Goal: Check status

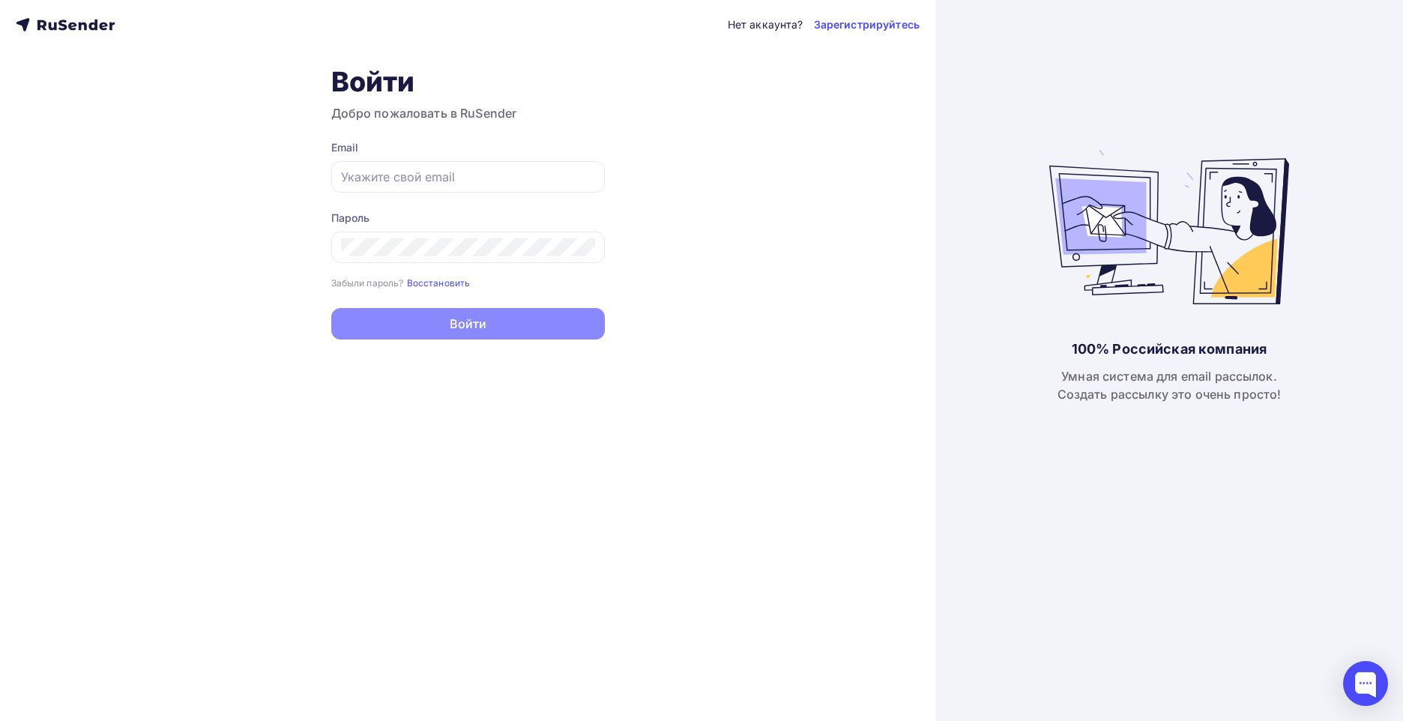
type input "[EMAIL_ADDRESS][DOMAIN_NAME]"
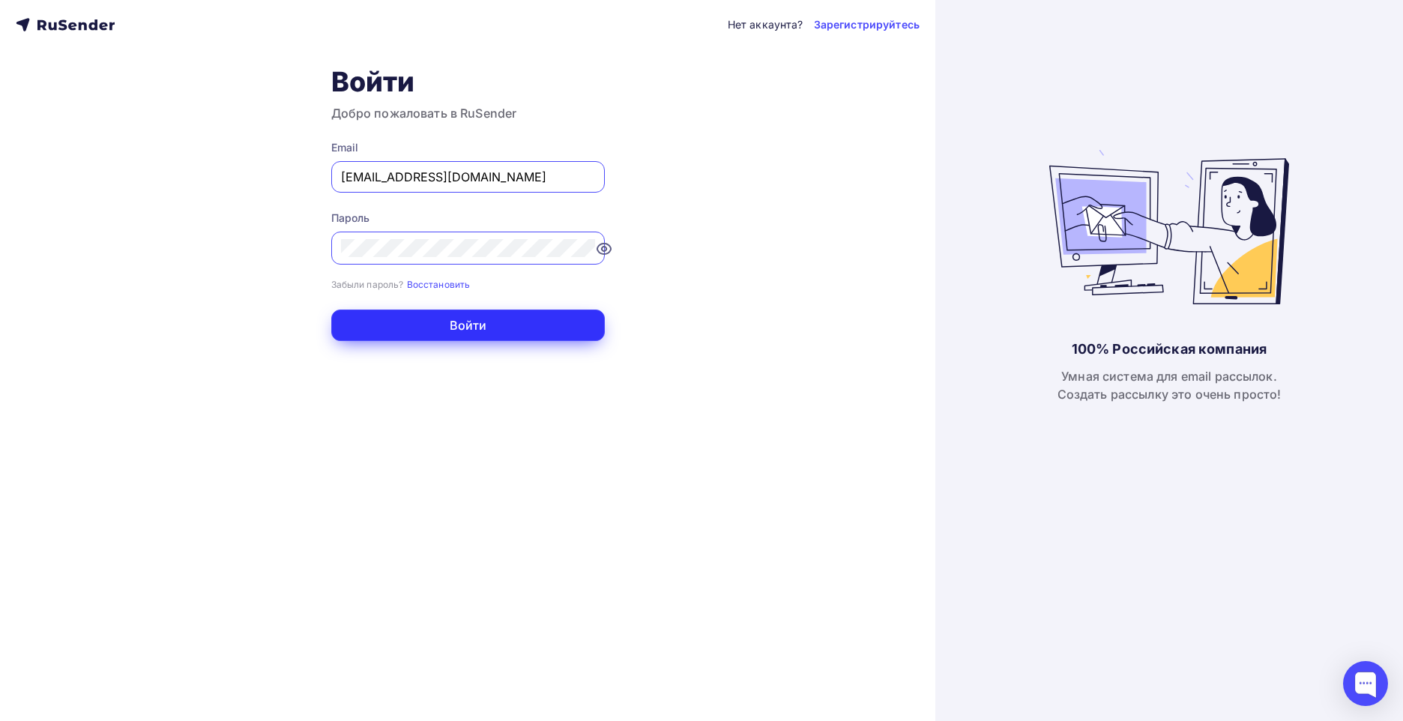
click at [485, 327] on button "Войти" at bounding box center [467, 324] width 273 height 31
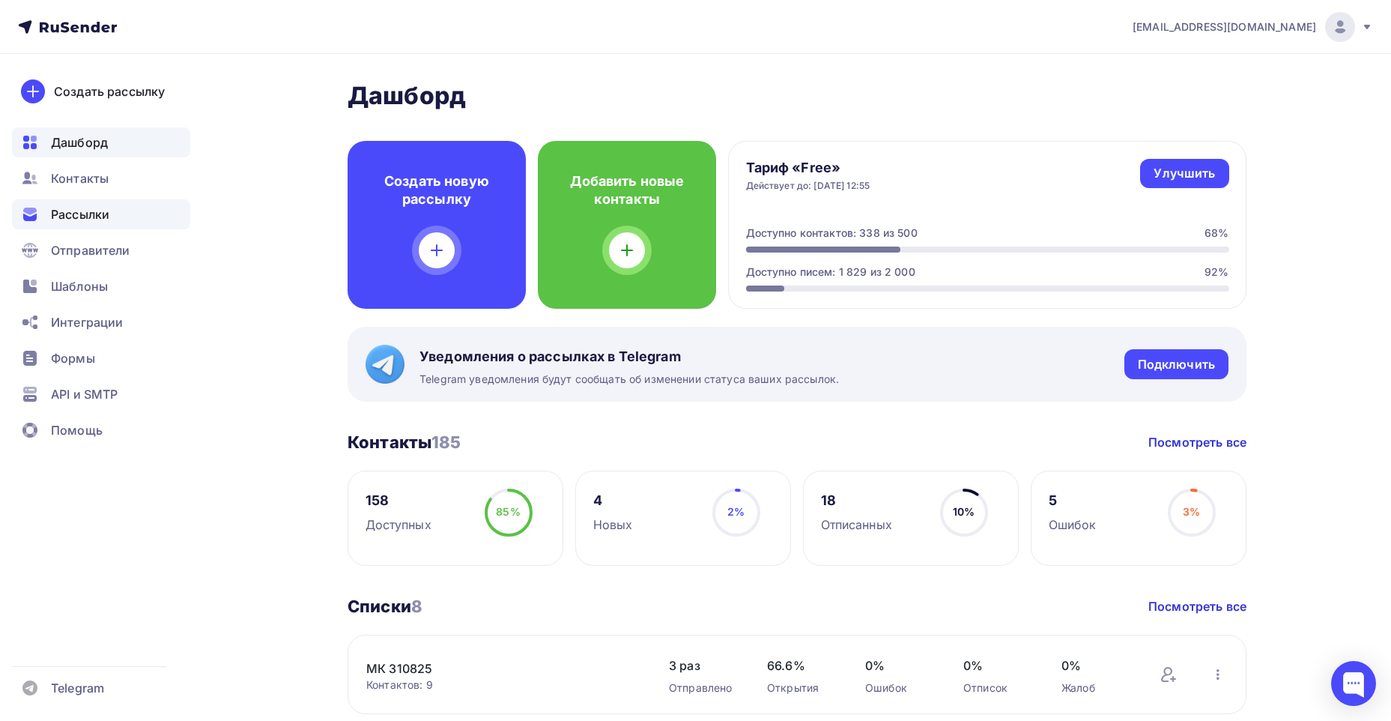
click at [114, 215] on div "Рассылки" at bounding box center [101, 214] width 178 height 30
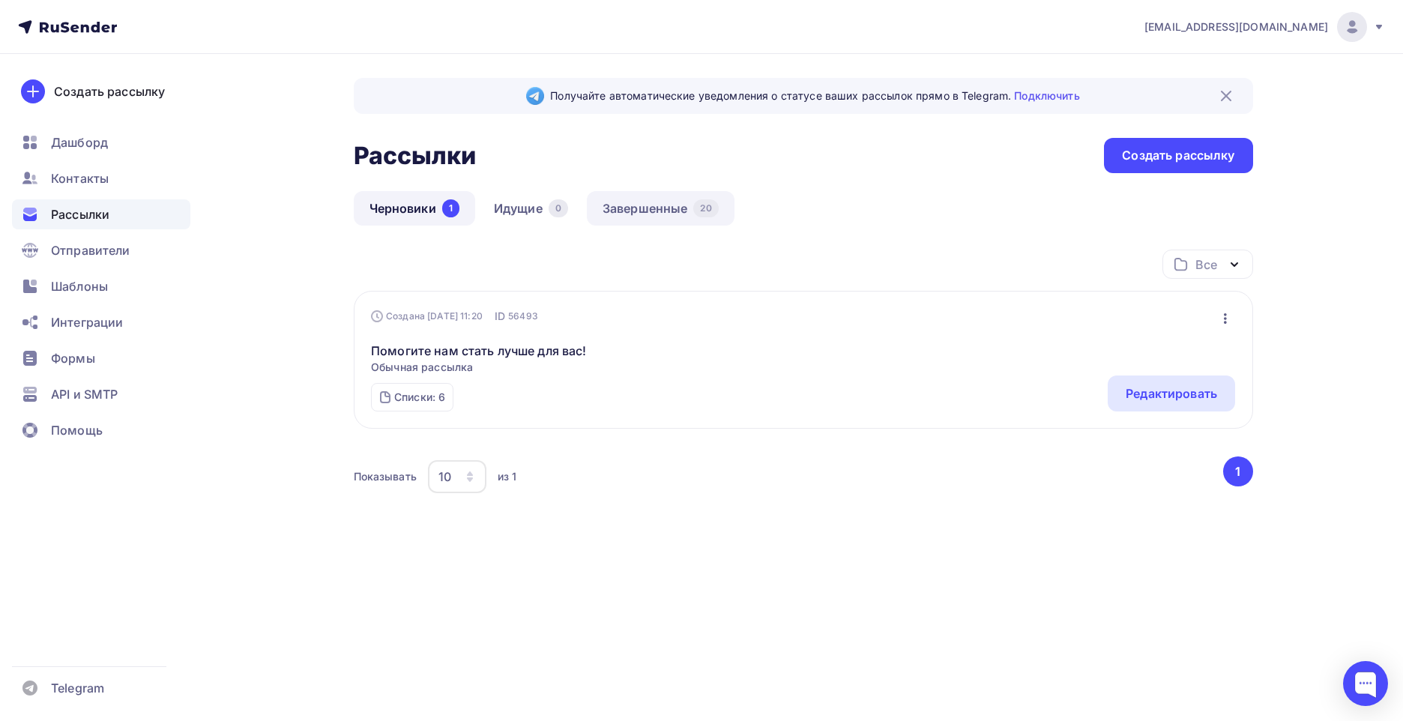
click at [667, 210] on link "Завершенные 20" at bounding box center [661, 208] width 148 height 34
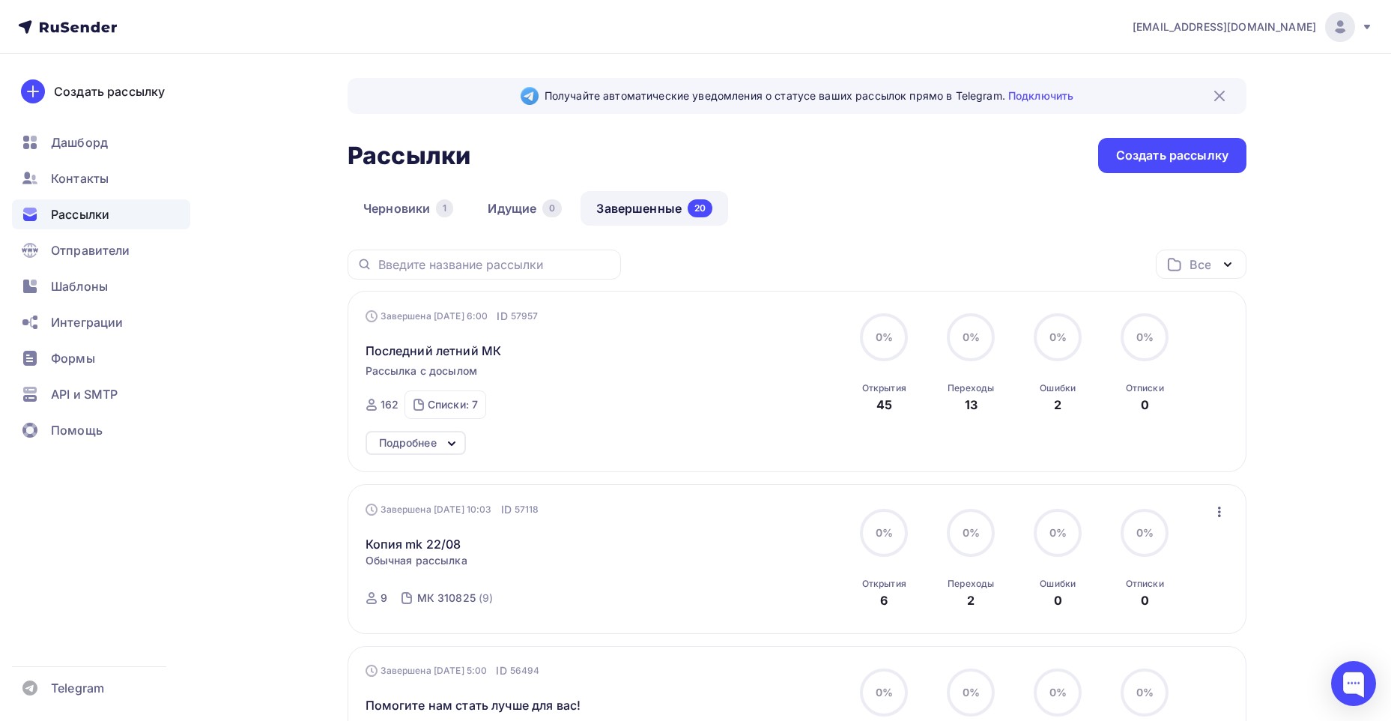
scroll to position [75, 0]
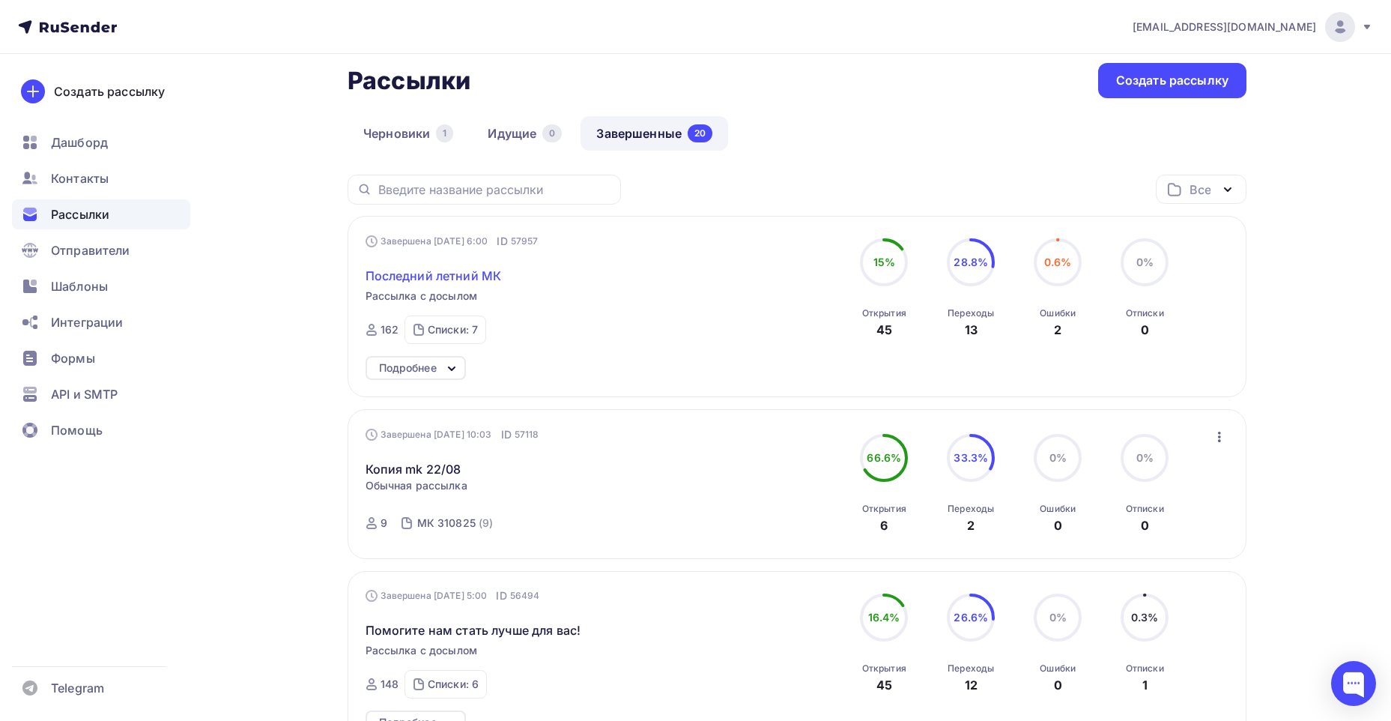
click at [459, 271] on span "Последний летний МК" at bounding box center [434, 276] width 136 height 18
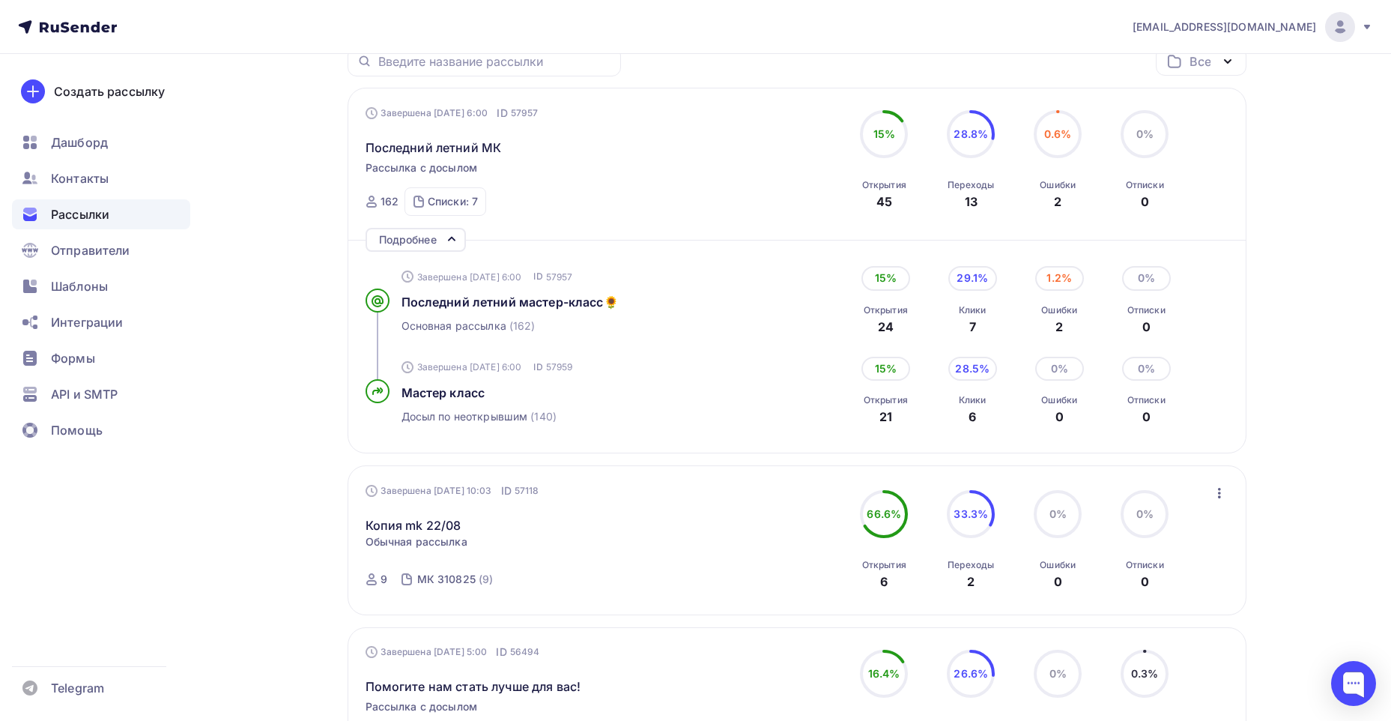
scroll to position [225, 0]
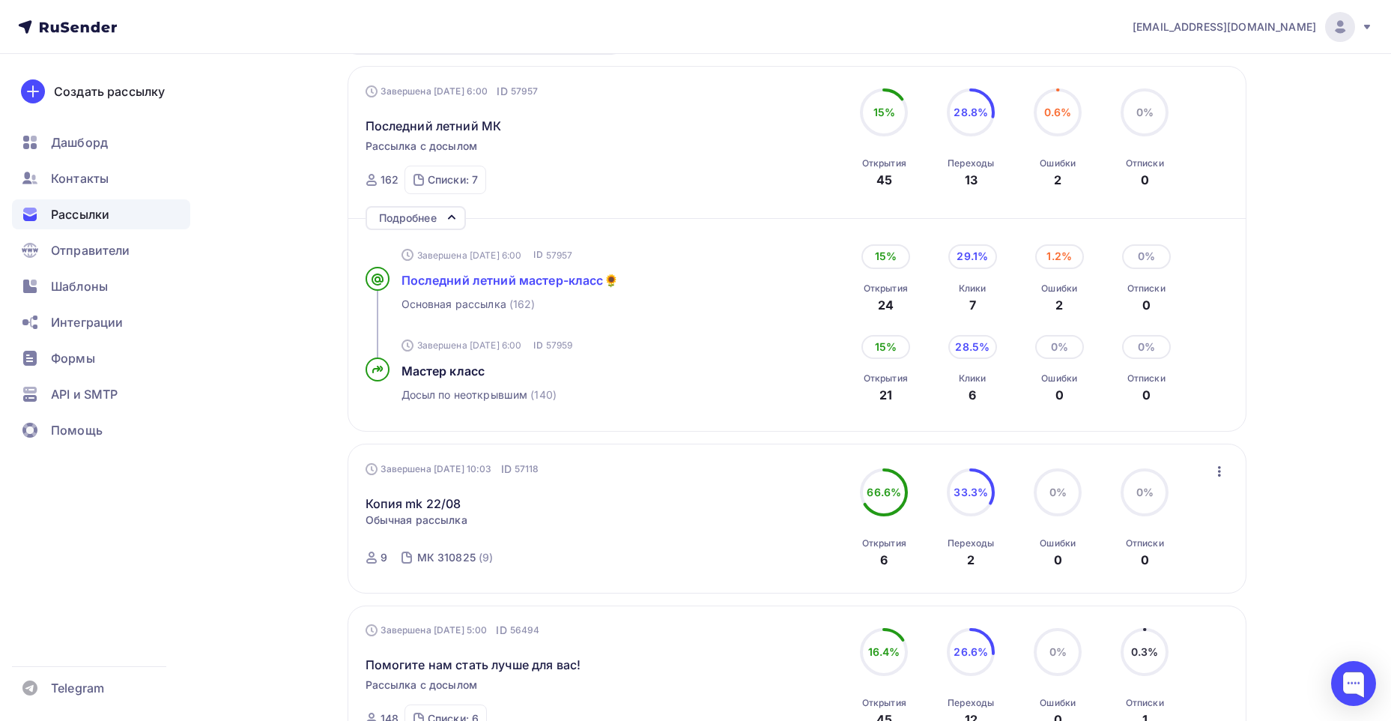
click at [538, 279] on span "Последний летний мастер-класс🌻" at bounding box center [510, 280] width 217 height 15
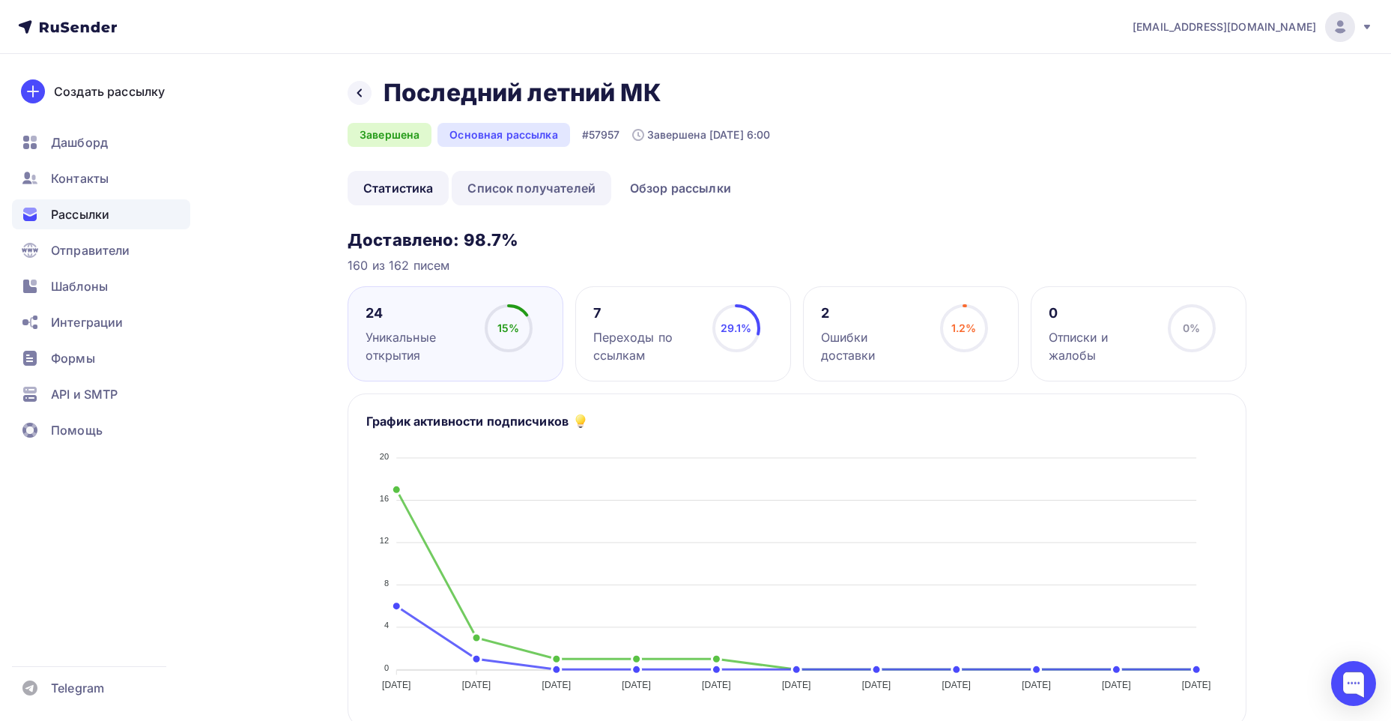
click at [546, 187] on link "Список получателей" at bounding box center [532, 188] width 160 height 34
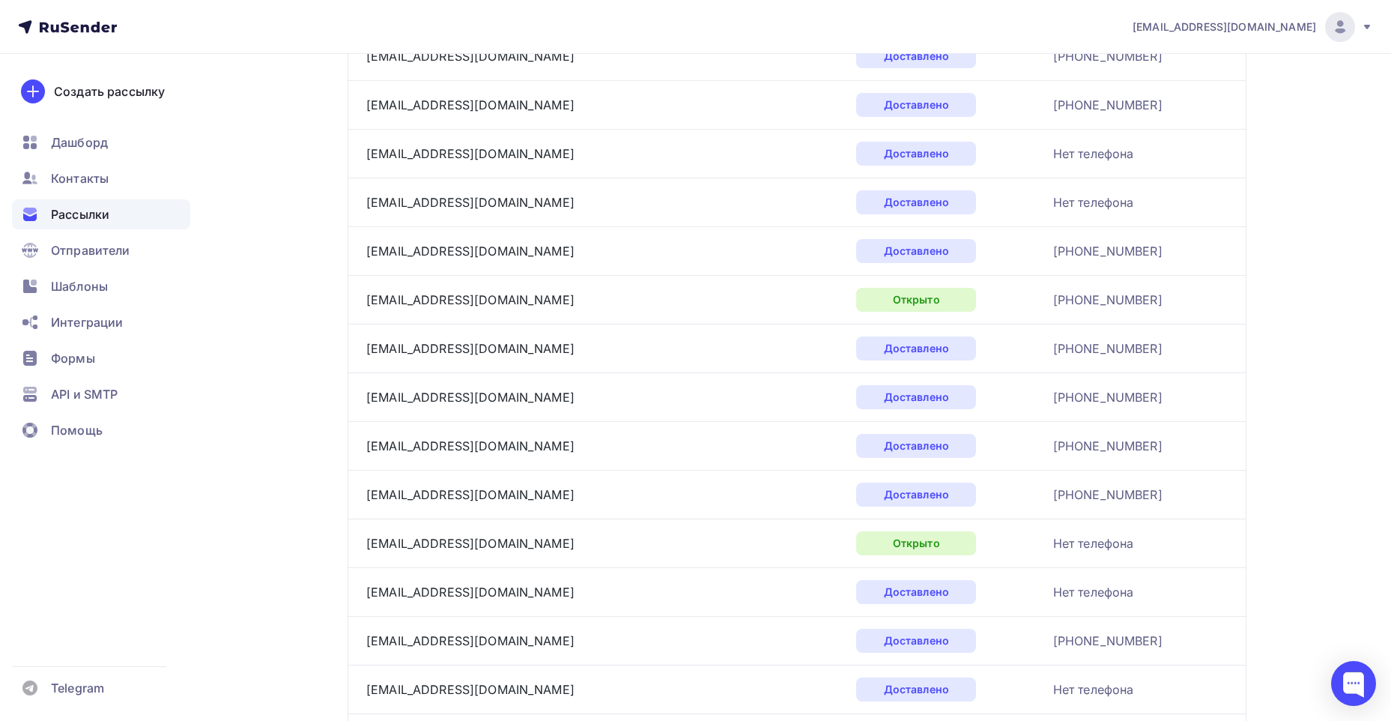
scroll to position [2149, 0]
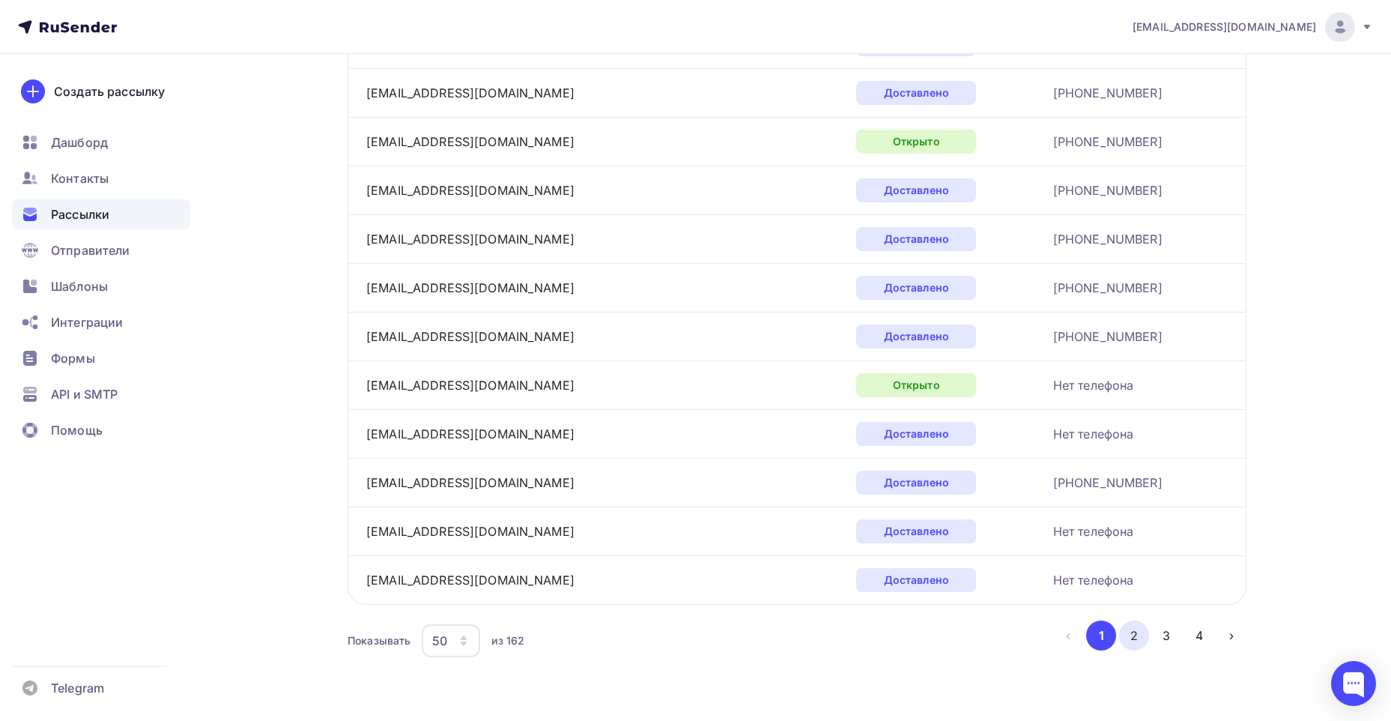
click at [1136, 640] on button "2" at bounding box center [1134, 635] width 30 height 30
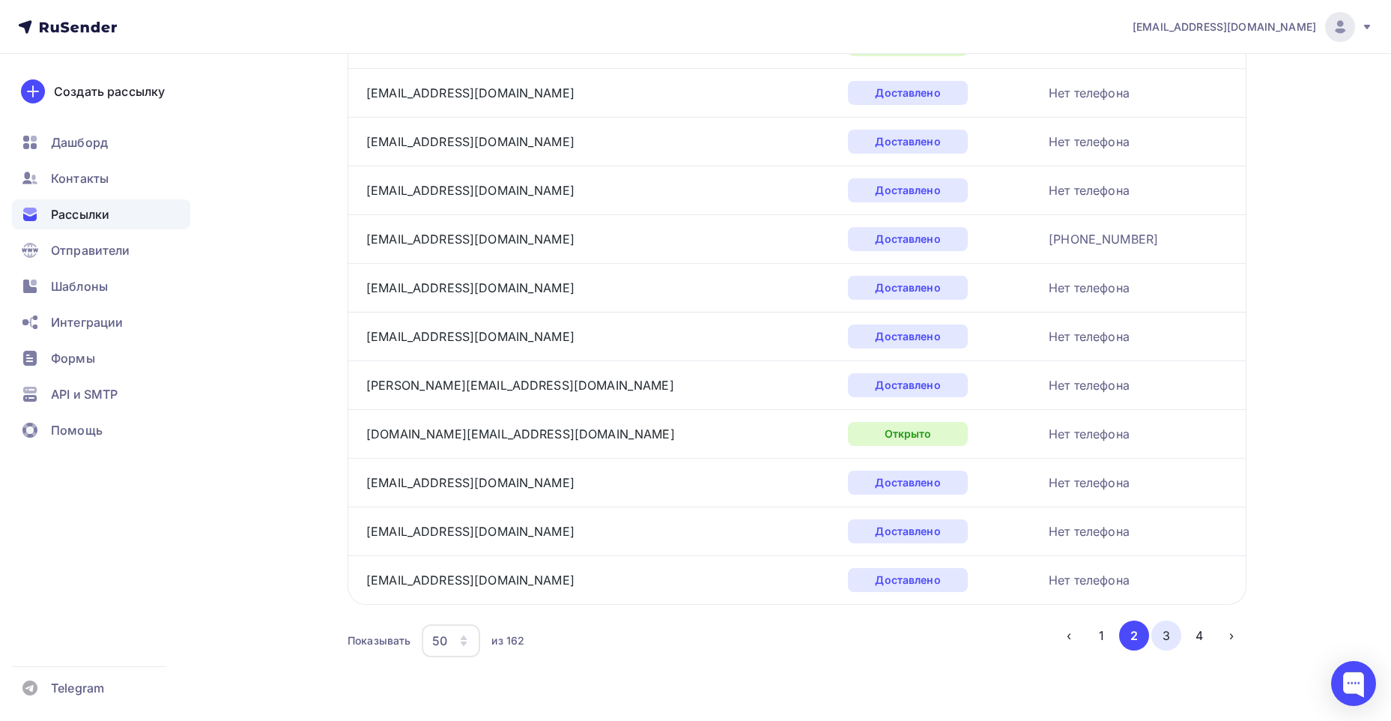
click at [1165, 640] on button "3" at bounding box center [1167, 635] width 30 height 30
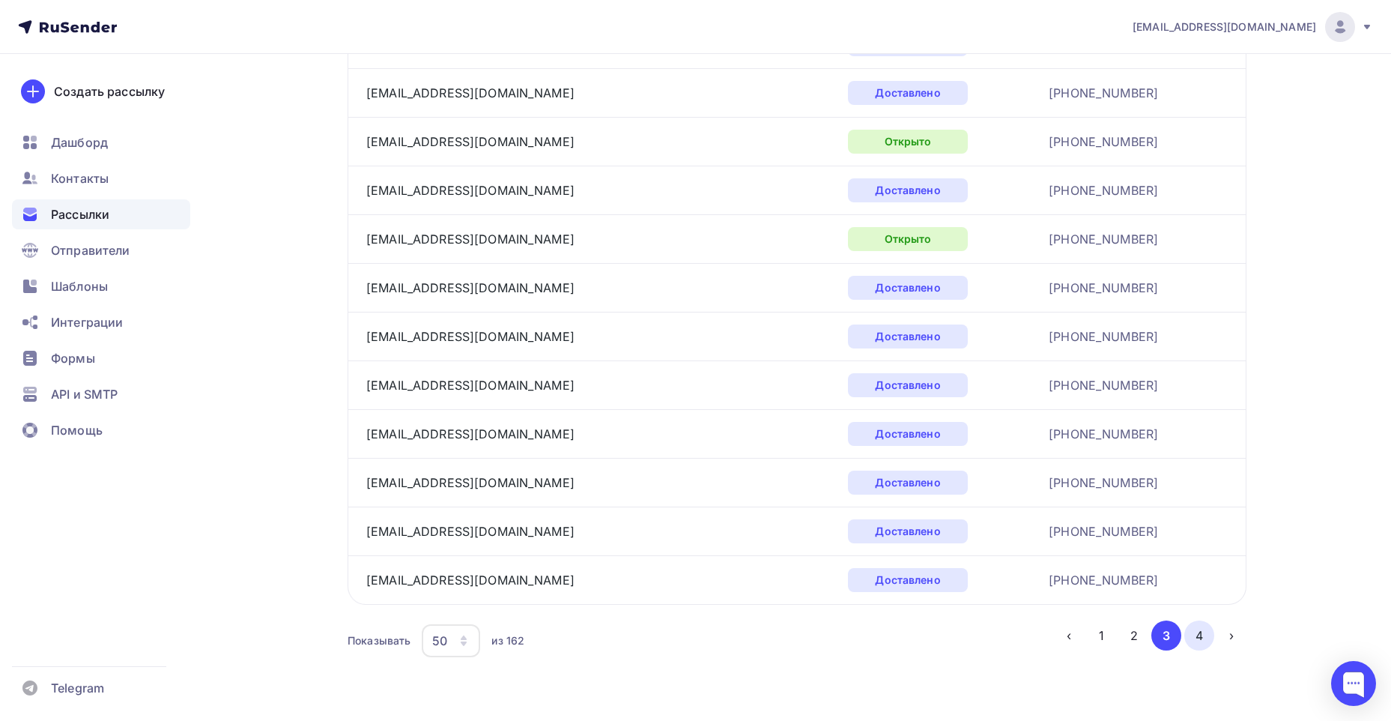
click at [1207, 638] on button "4" at bounding box center [1200, 635] width 30 height 30
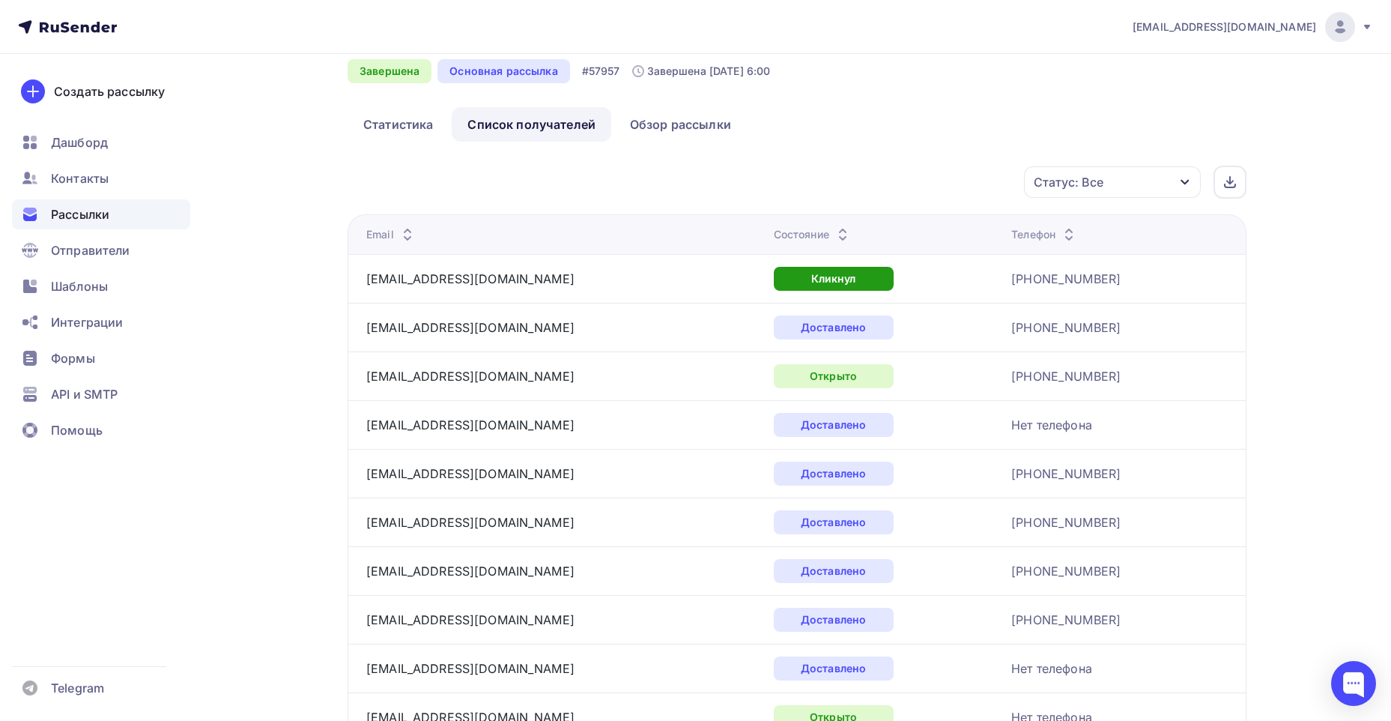
scroll to position [0, 0]
